Goal: Information Seeking & Learning: Learn about a topic

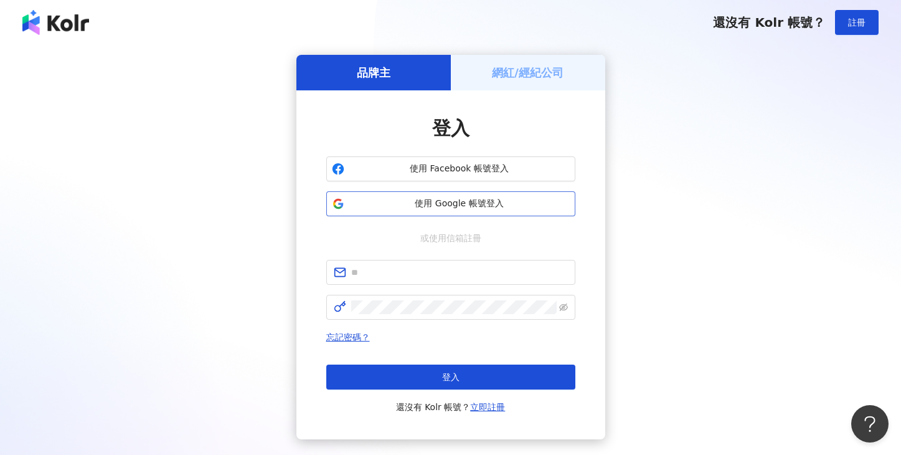
click at [418, 206] on span "使用 Google 帳號登入" at bounding box center [459, 203] width 221 height 12
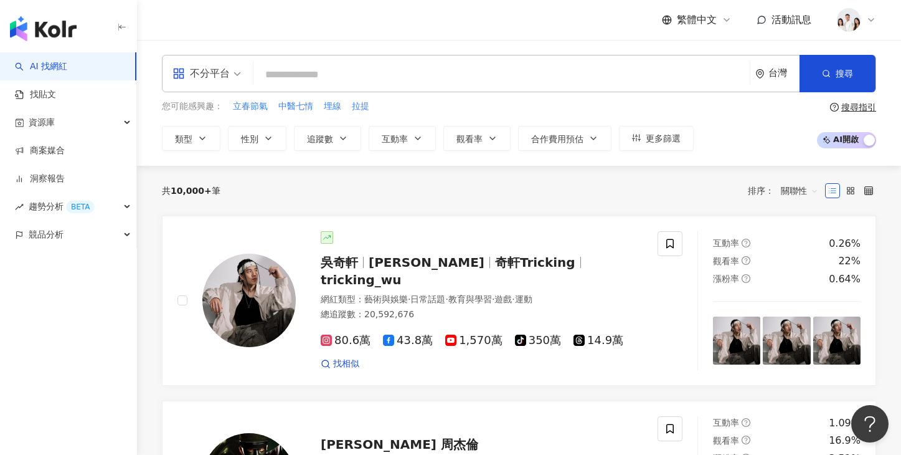
click at [282, 77] on input "search" at bounding box center [502, 75] width 487 height 24
click at [394, 294] on span "藝術與娛樂" at bounding box center [386, 299] width 44 height 10
click at [492, 79] on input "search" at bounding box center [502, 75] width 487 height 24
paste input "**********"
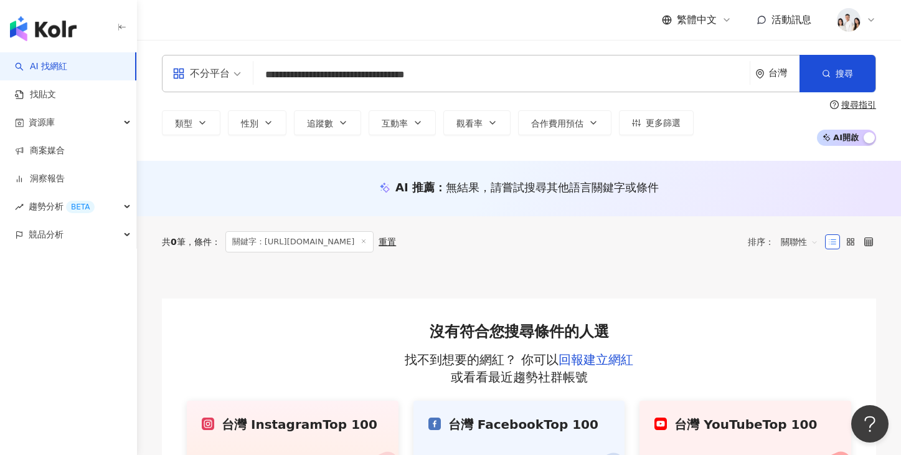
type input "**********"
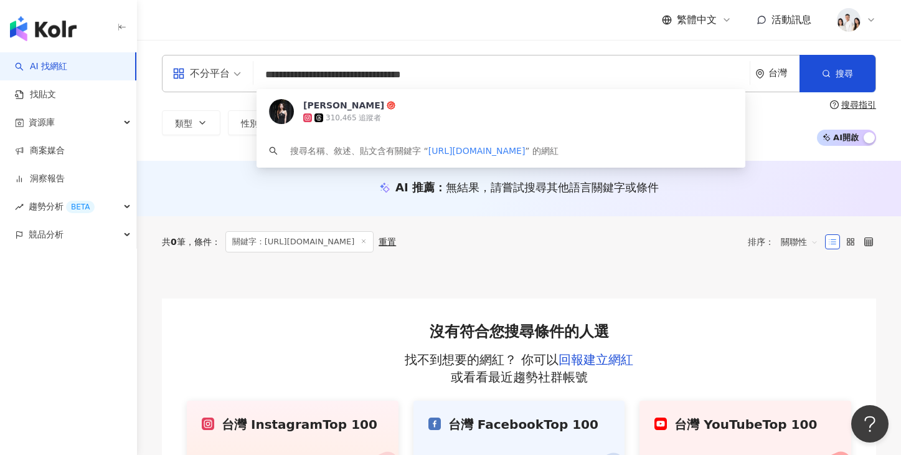
click at [422, 113] on div "310,465 追蹤者" at bounding box center [518, 118] width 430 height 12
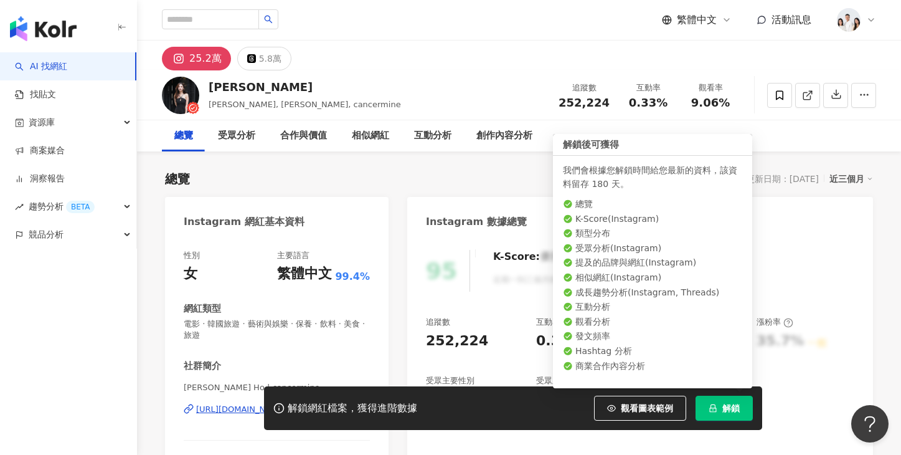
click at [708, 406] on button "解鎖" at bounding box center [724, 408] width 57 height 25
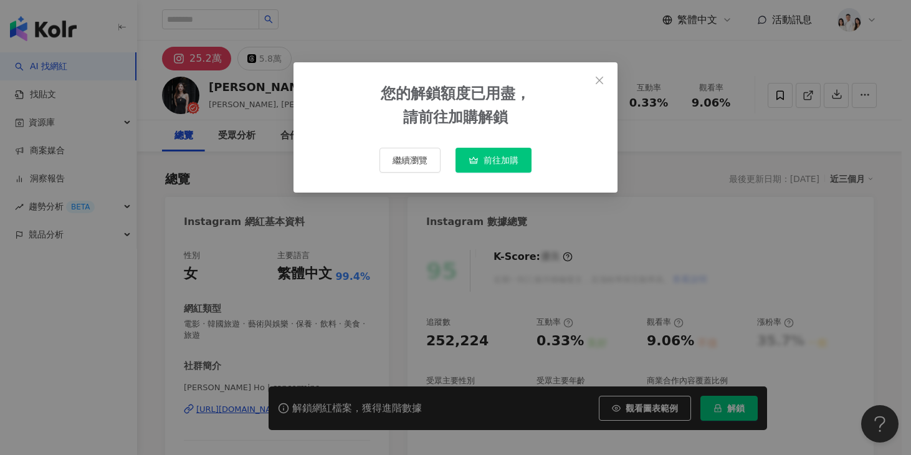
click at [502, 155] on span "前往加購" at bounding box center [500, 160] width 35 height 10
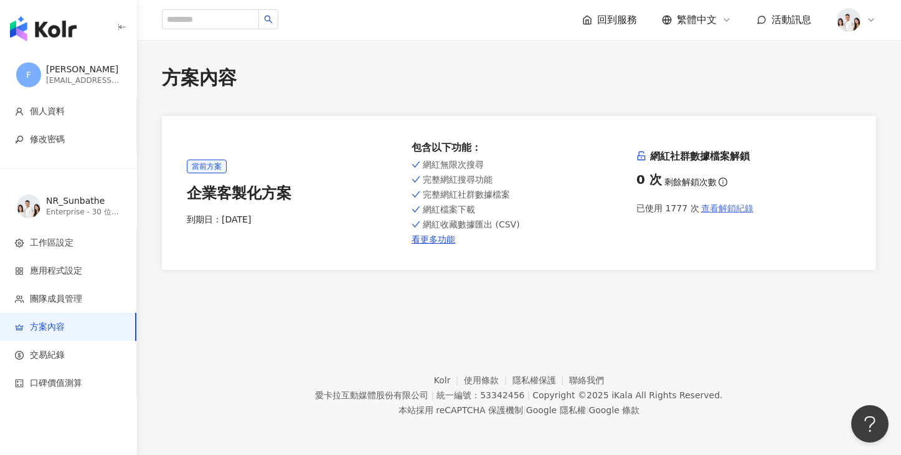
click at [720, 208] on span "查看解鎖紀錄" at bounding box center [727, 208] width 52 height 10
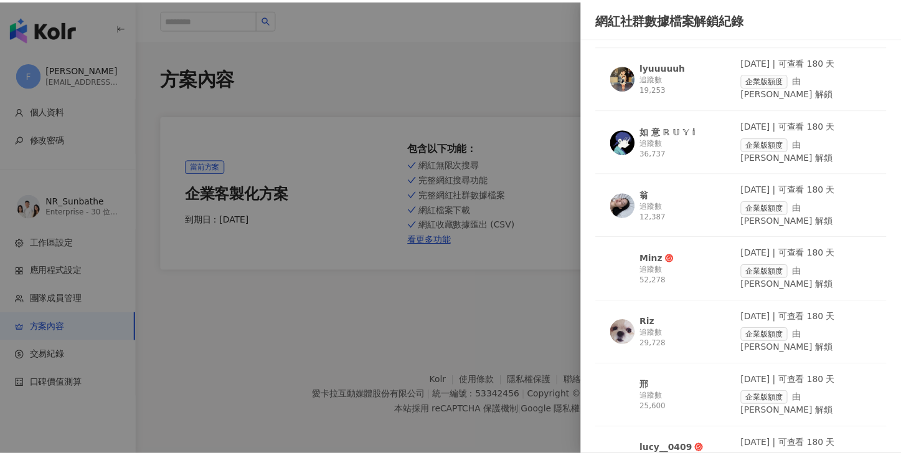
scroll to position [2372, 0]
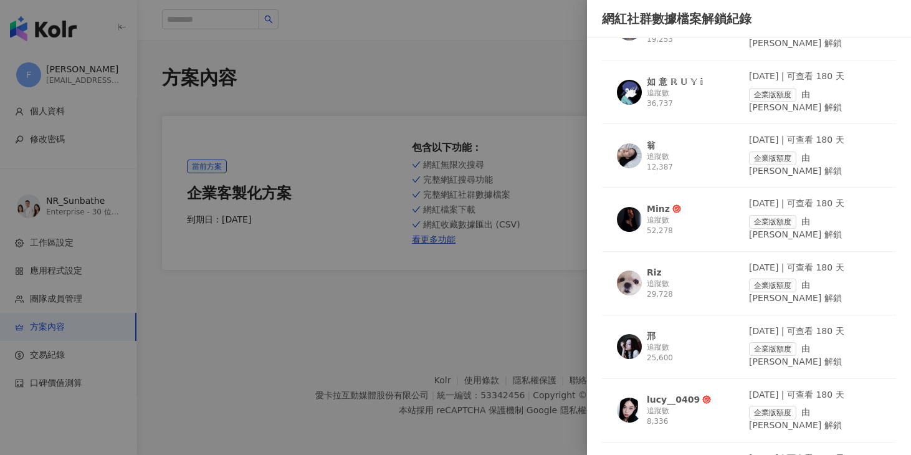
click at [458, 293] on div at bounding box center [455, 227] width 911 height 455
